Goal: Navigation & Orientation: Go to known website

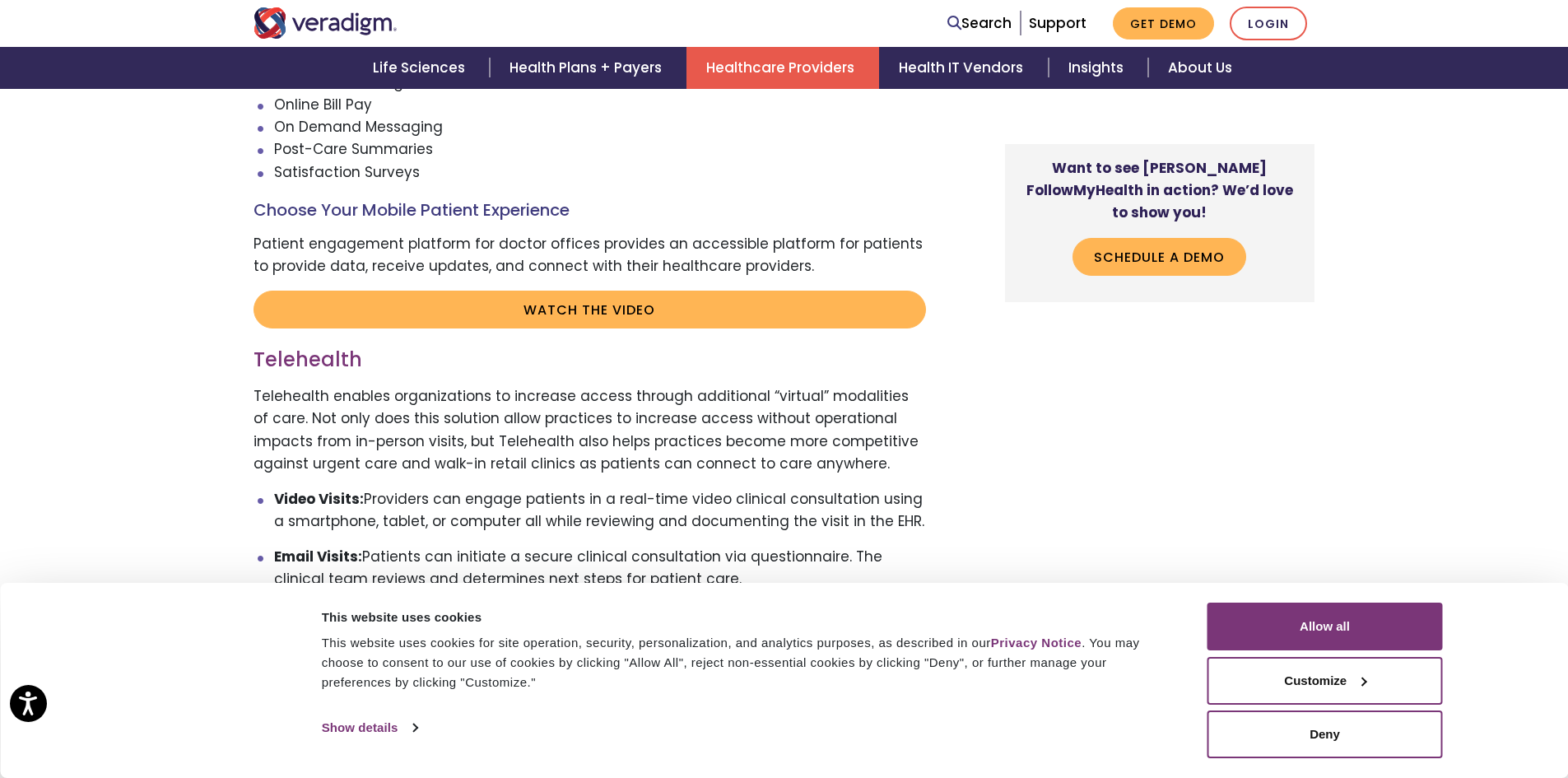
scroll to position [3457, 0]
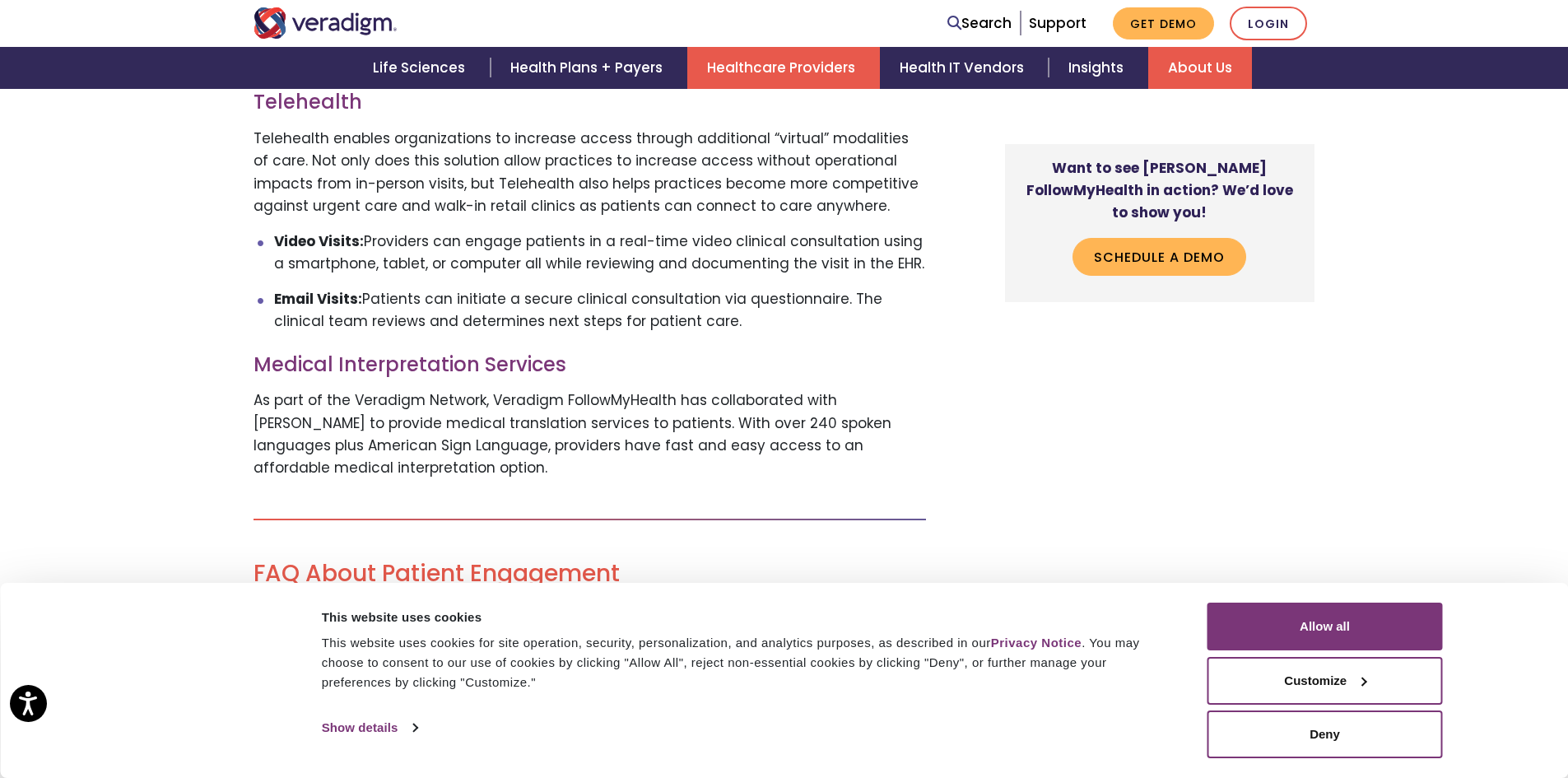
click at [1214, 62] on link "About Us" at bounding box center [1199, 67] width 104 height 42
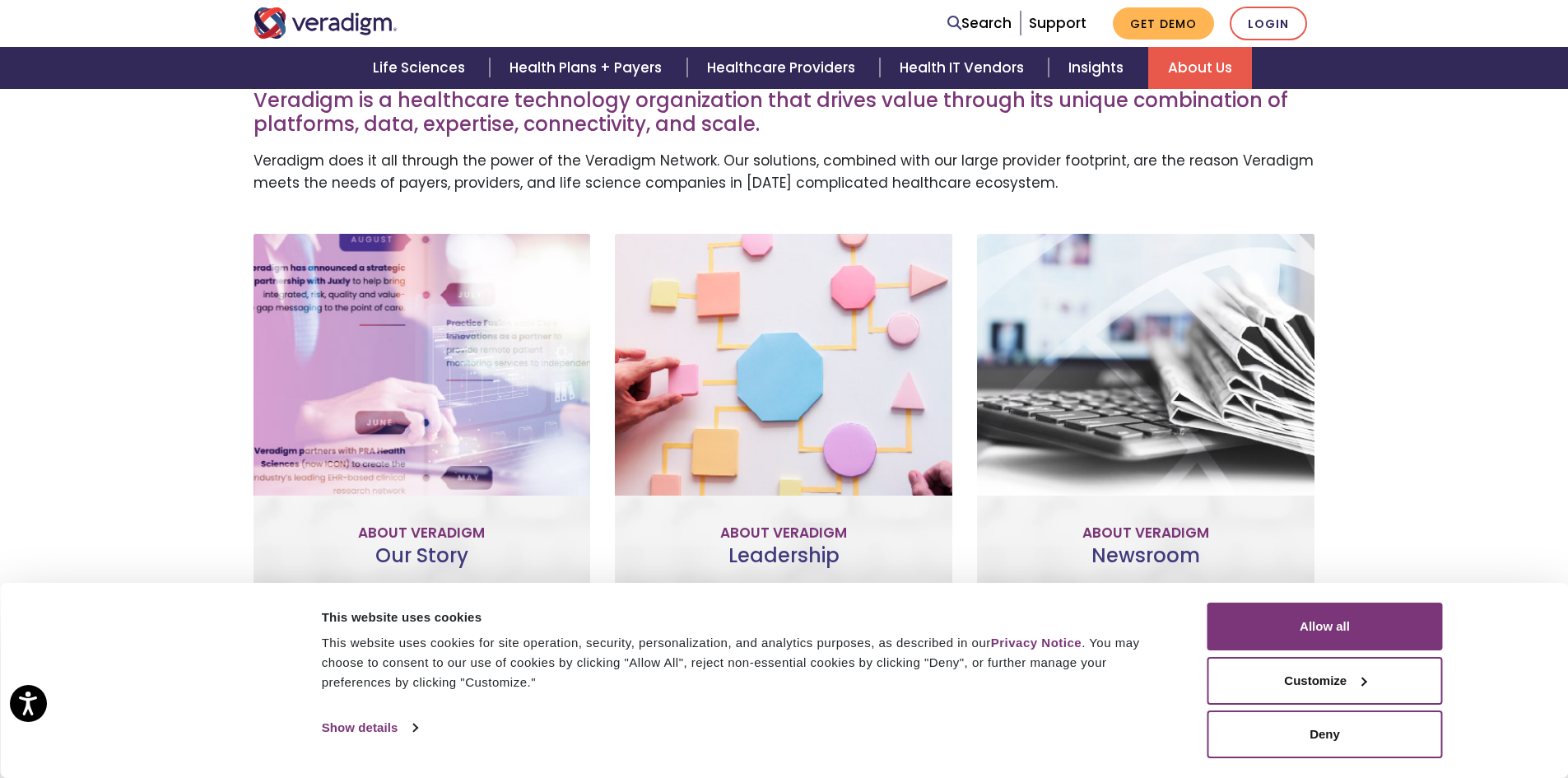
scroll to position [494, 0]
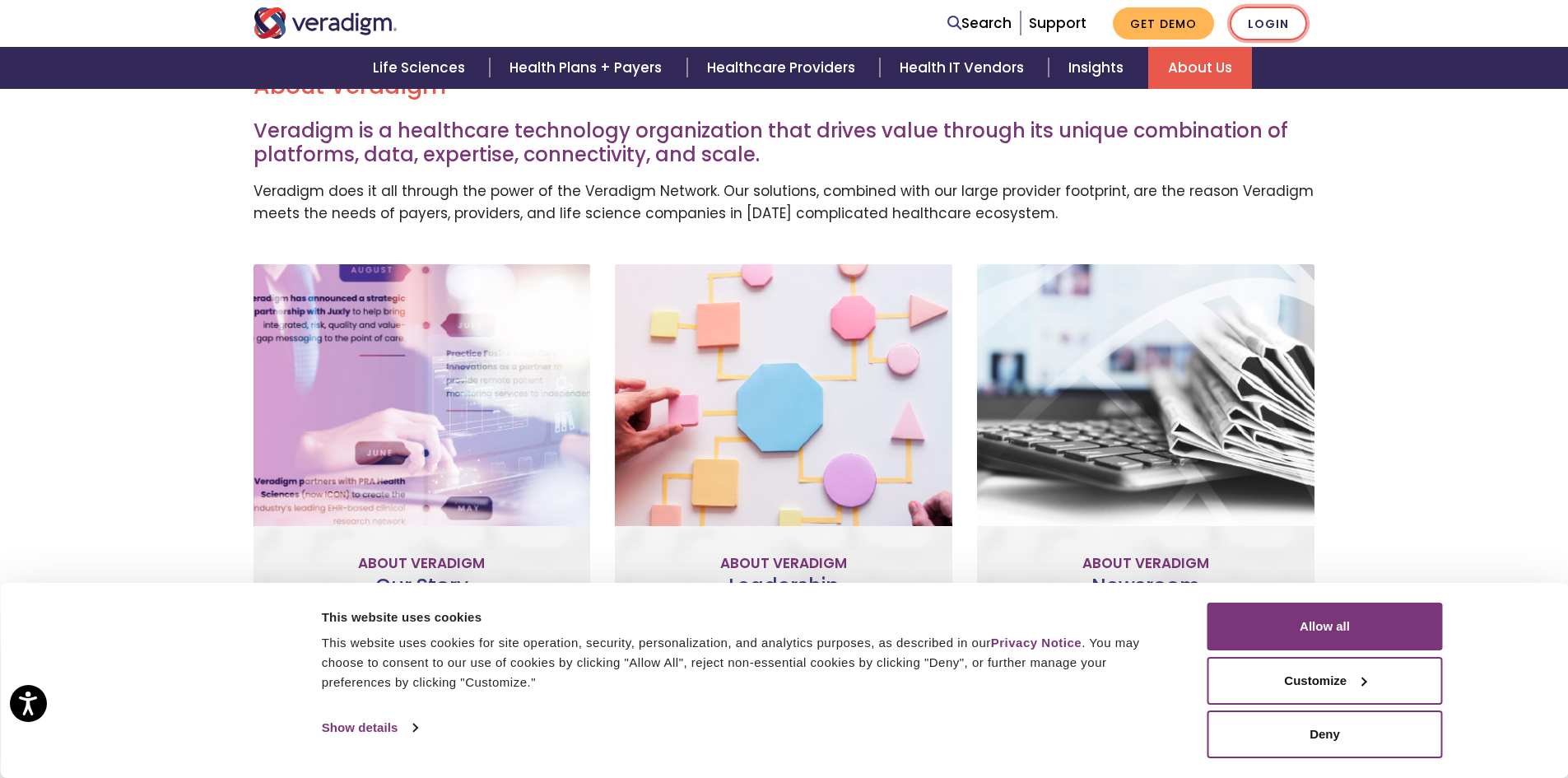
click at [1276, 25] on link "Login" at bounding box center [1268, 24] width 77 height 34
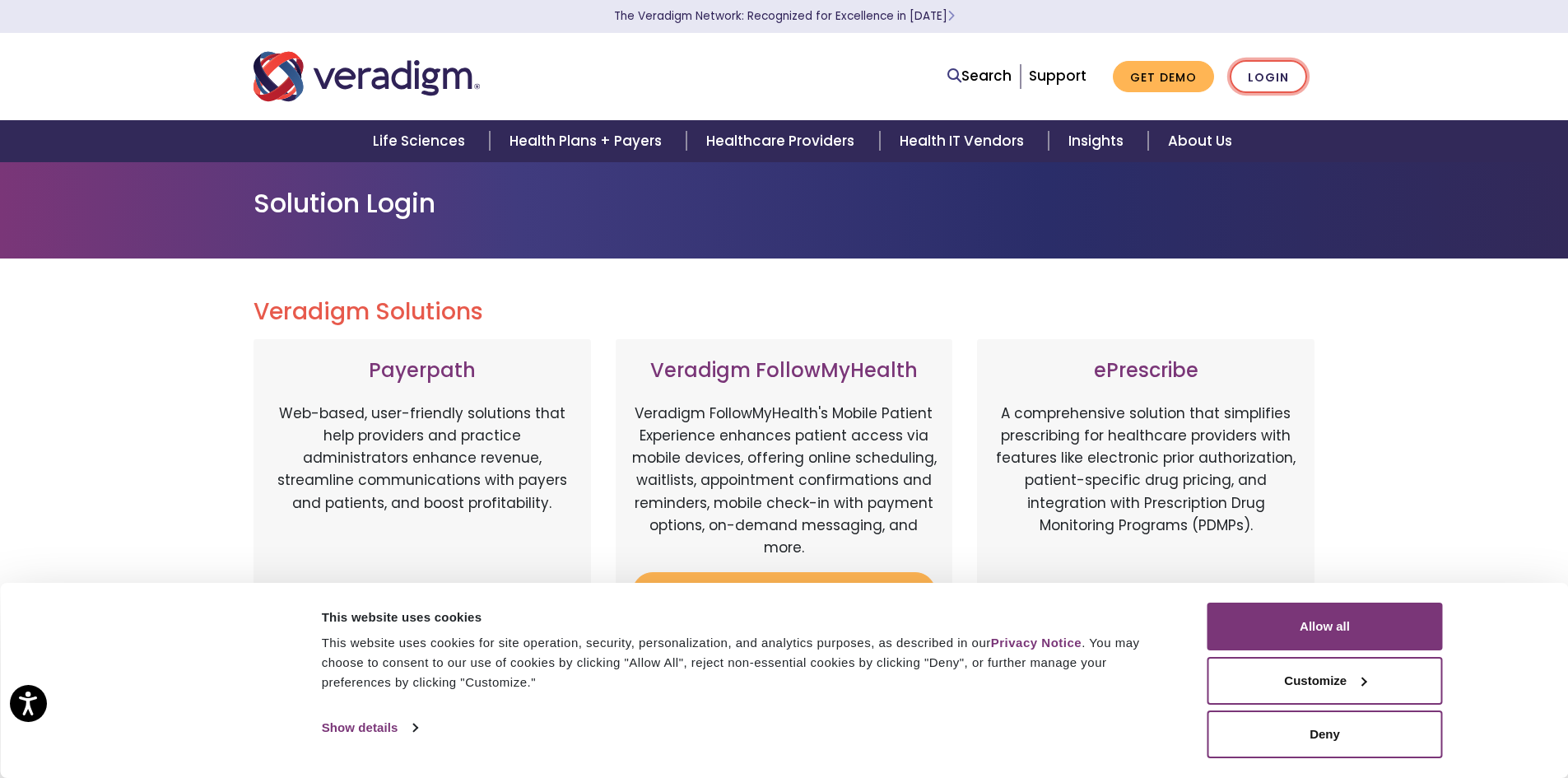
click at [1274, 67] on link "Login" at bounding box center [1268, 77] width 77 height 34
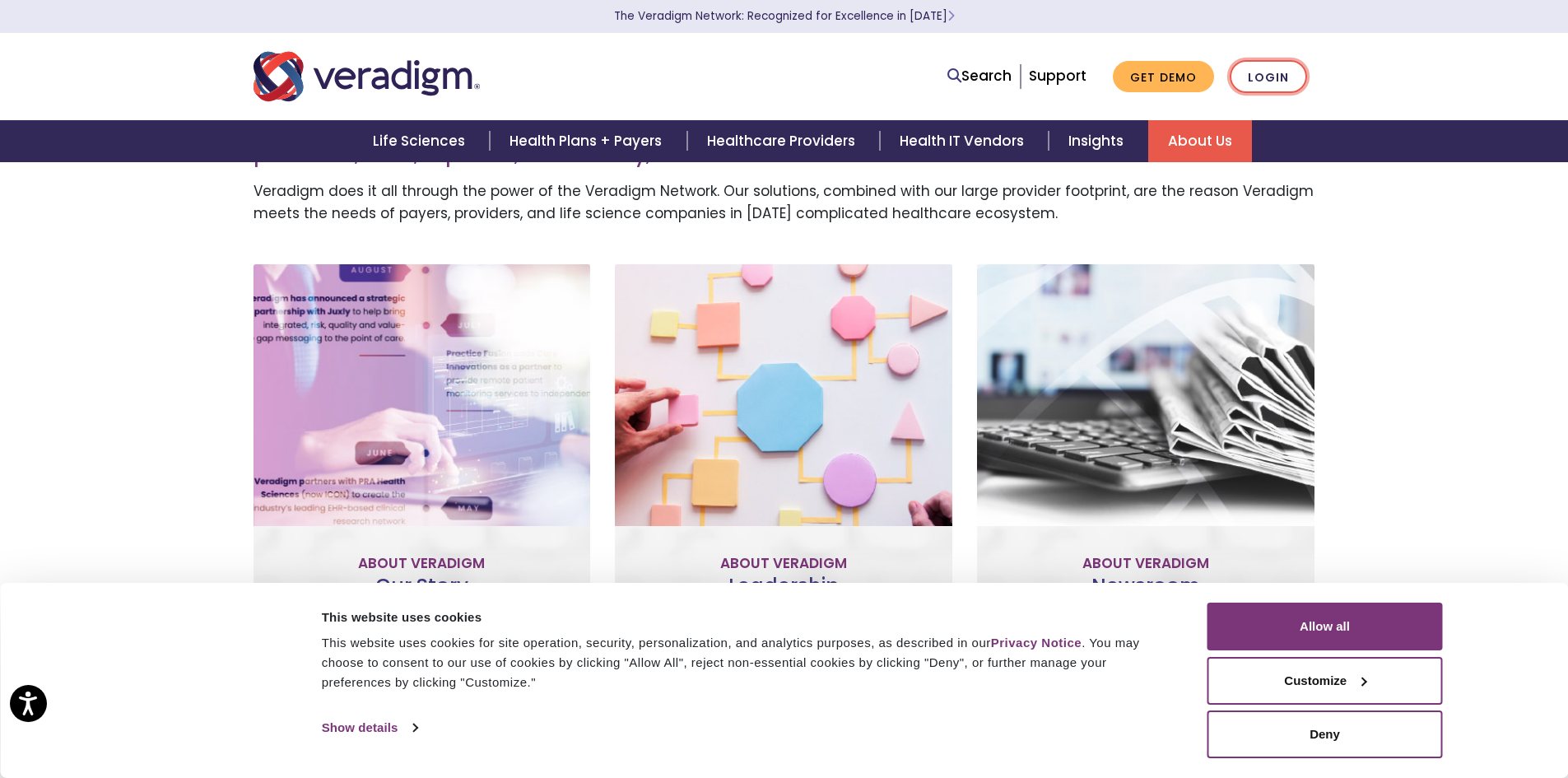
click at [1289, 86] on link "Login" at bounding box center [1268, 77] width 77 height 34
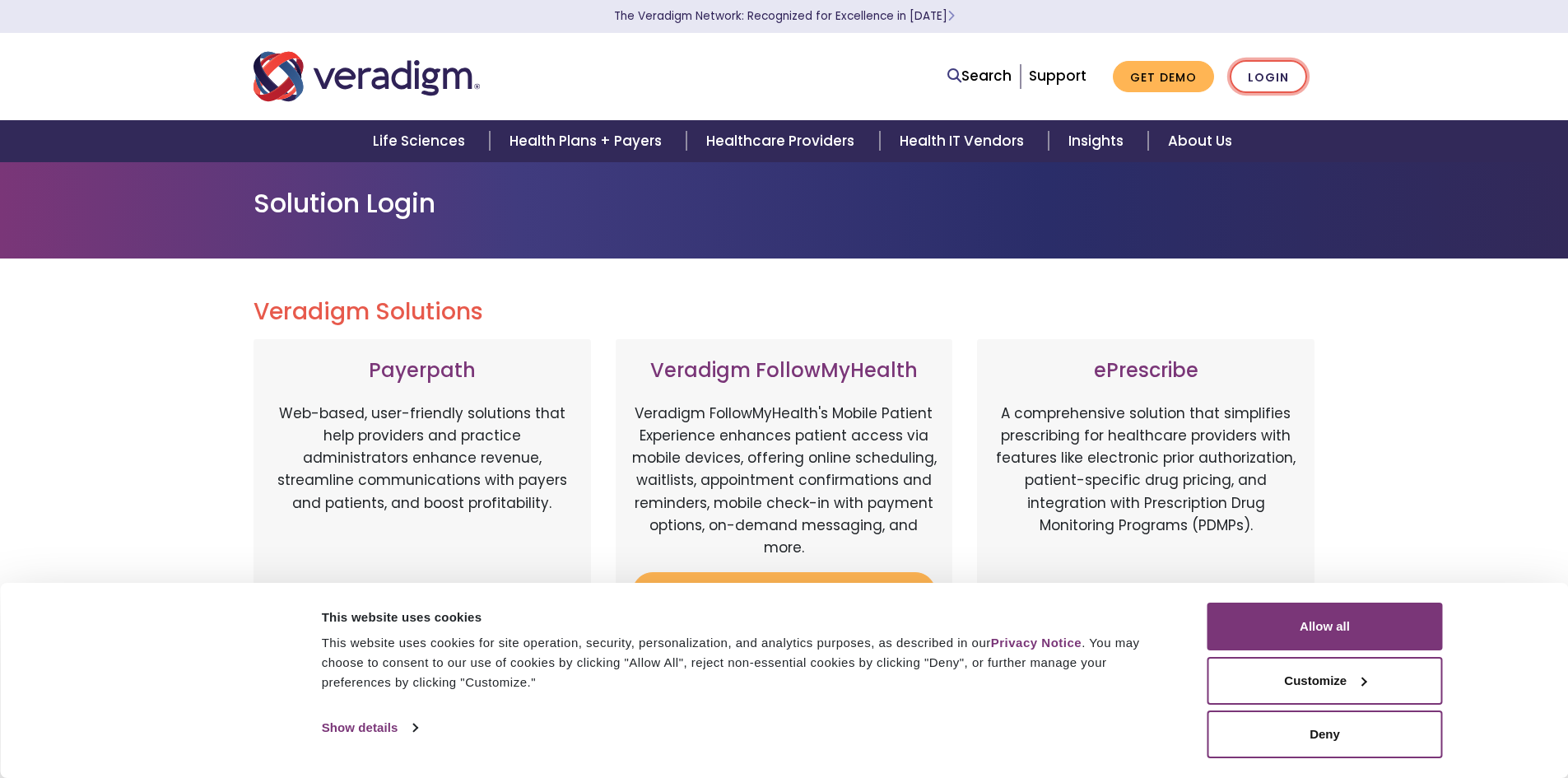
click at [1289, 86] on link "Login" at bounding box center [1268, 77] width 77 height 34
click at [1282, 633] on button "Allow all" at bounding box center [1325, 626] width 235 height 47
